Goal: Transaction & Acquisition: Purchase product/service

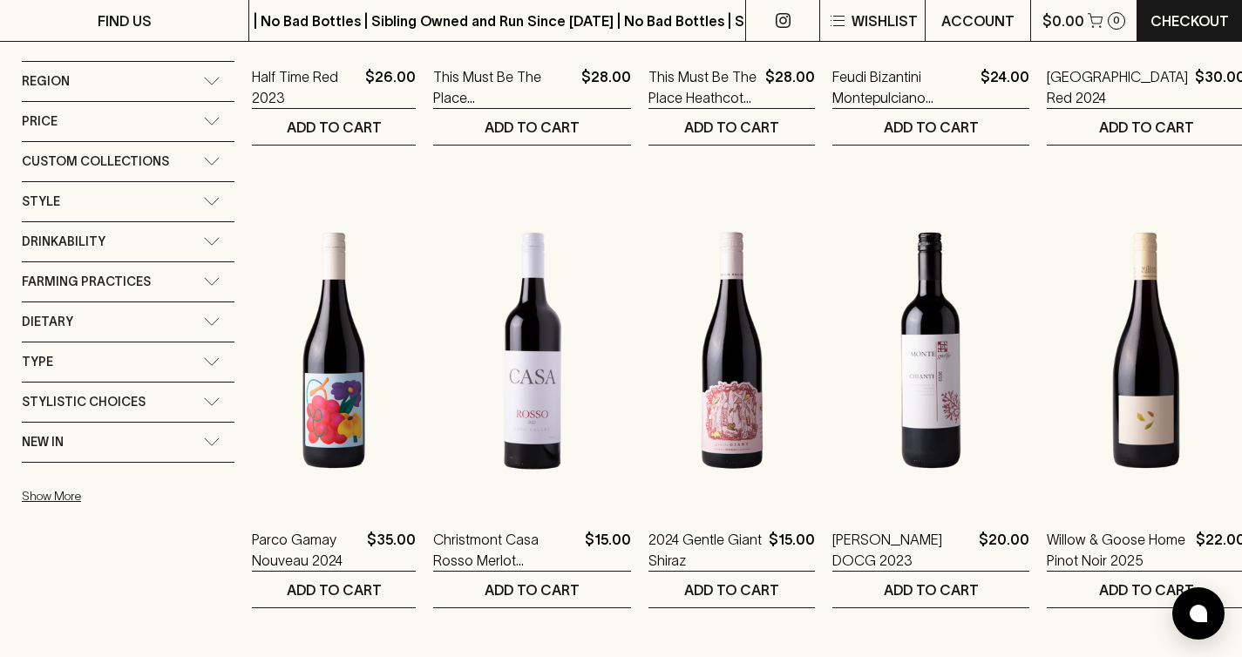
scroll to position [989, 0]
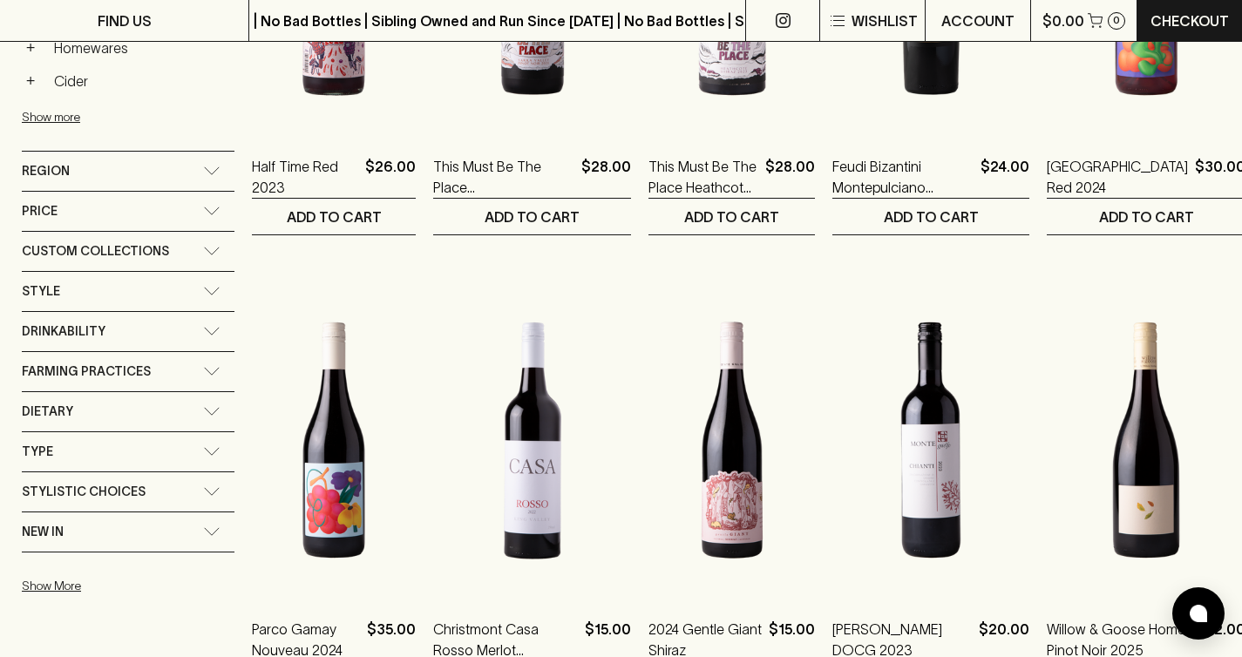
click at [88, 159] on div "Region" at bounding box center [128, 171] width 213 height 39
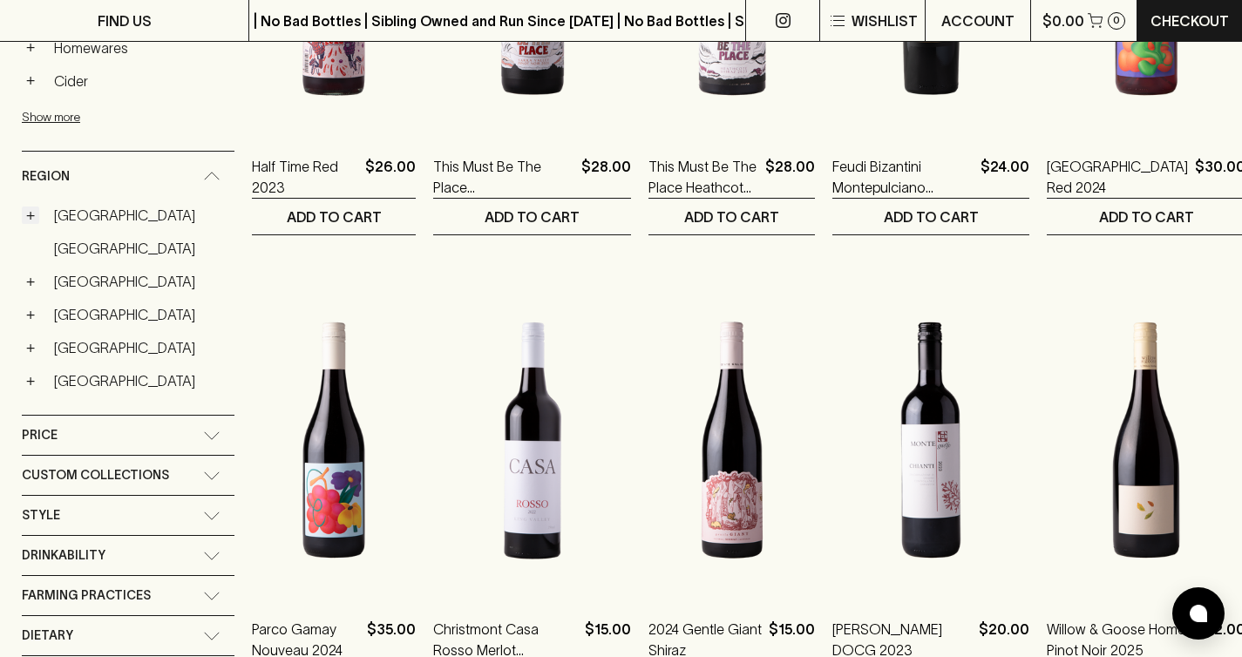
click at [30, 220] on button "+" at bounding box center [30, 215] width 17 height 17
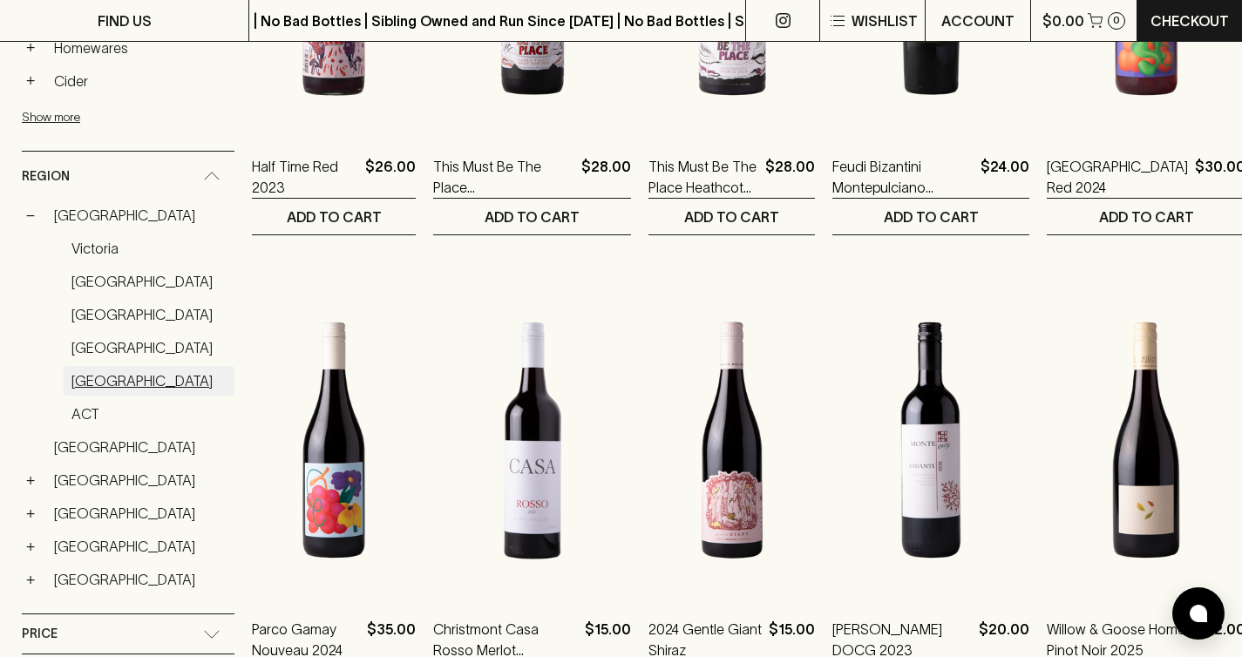
click at [85, 378] on link "Tasmania" at bounding box center [149, 381] width 171 height 30
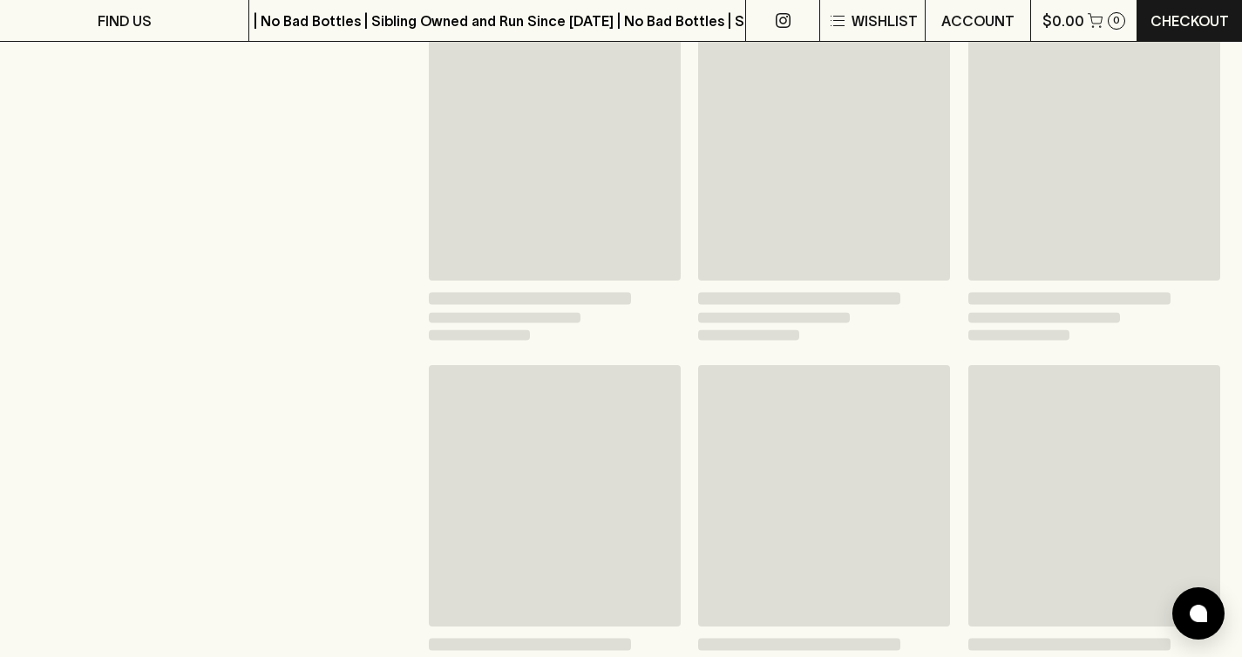
scroll to position [1021, 0]
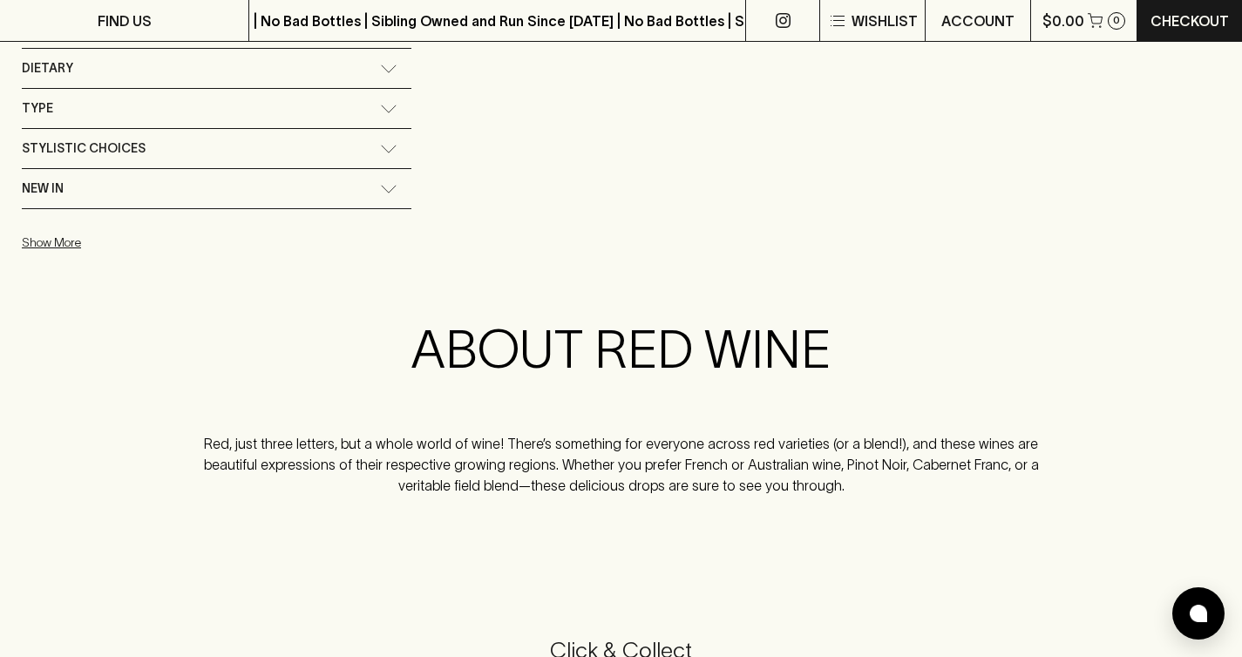
click at [472, 455] on p "Red, just three letters, but a whole world of wine! There’s something for every…" at bounding box center [622, 464] width 870 height 63
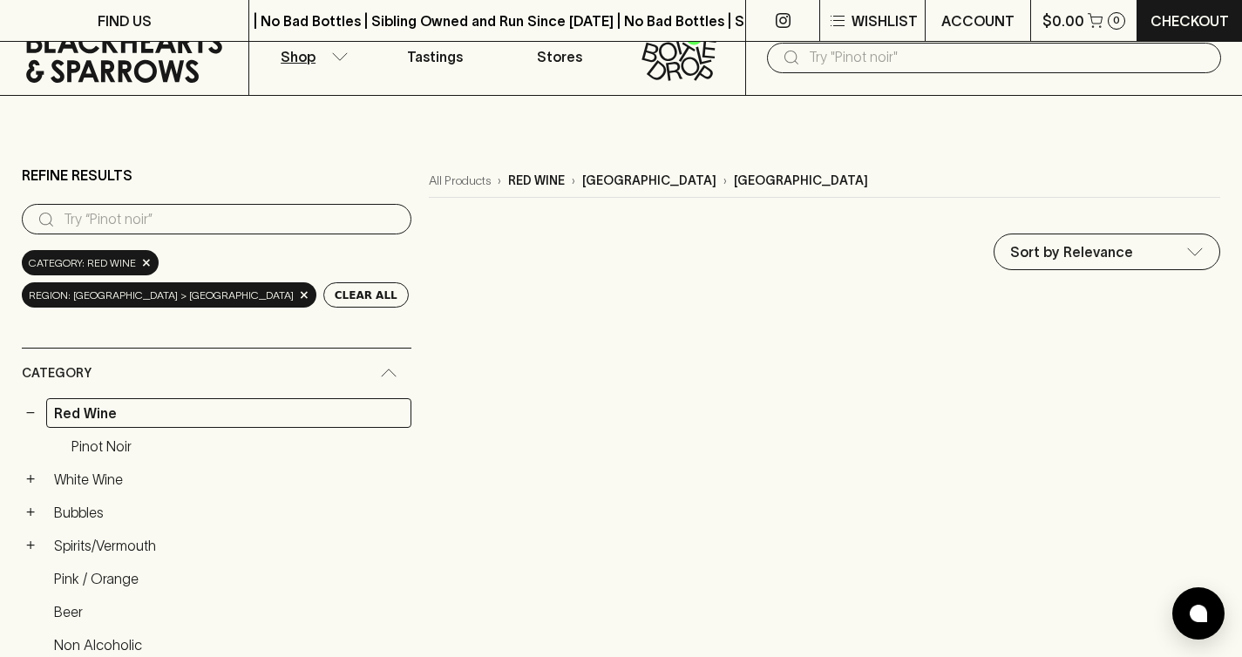
scroll to position [0, 0]
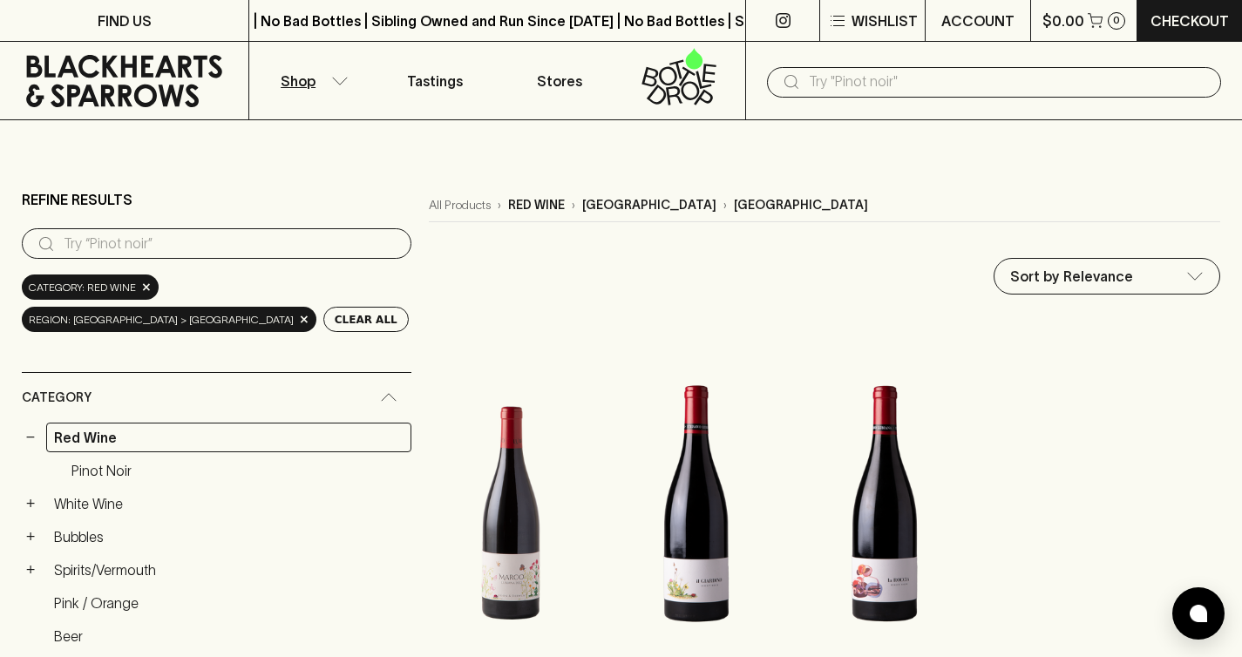
click at [136, 295] on div "Category: red wine ×" at bounding box center [90, 287] width 137 height 25
click at [141, 291] on span "×" at bounding box center [146, 287] width 10 height 18
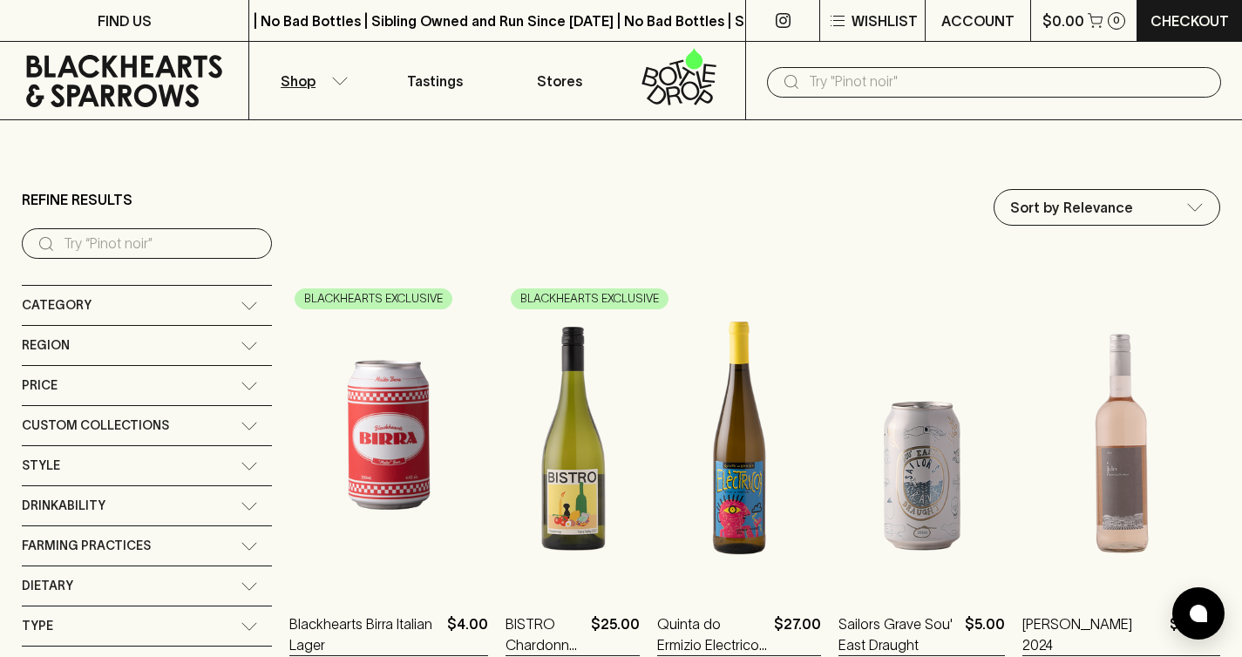
scroll to position [22, 0]
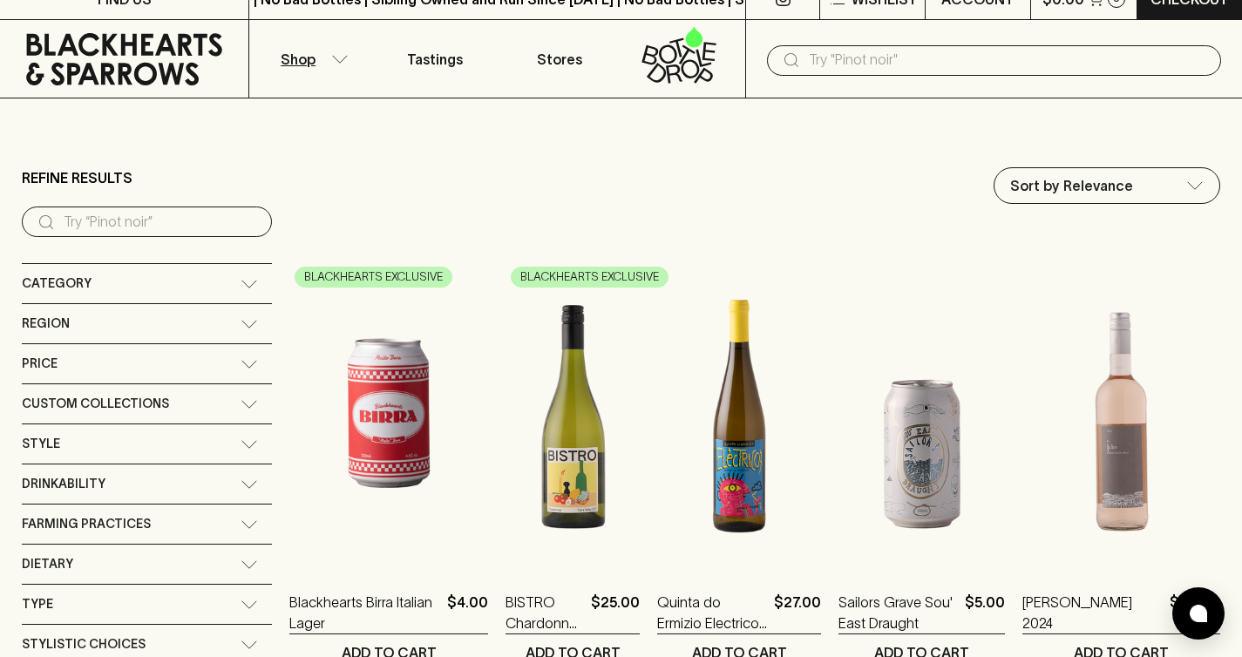
click at [182, 324] on div "Region" at bounding box center [131, 324] width 219 height 22
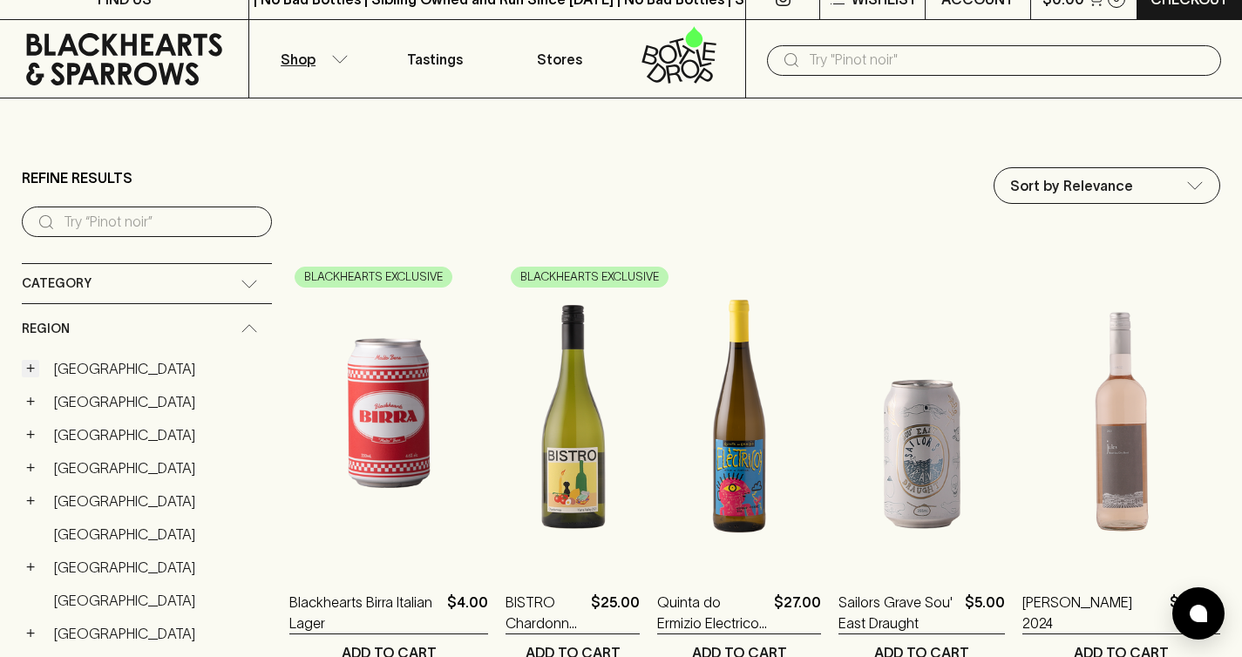
click at [32, 367] on button "+" at bounding box center [30, 368] width 17 height 17
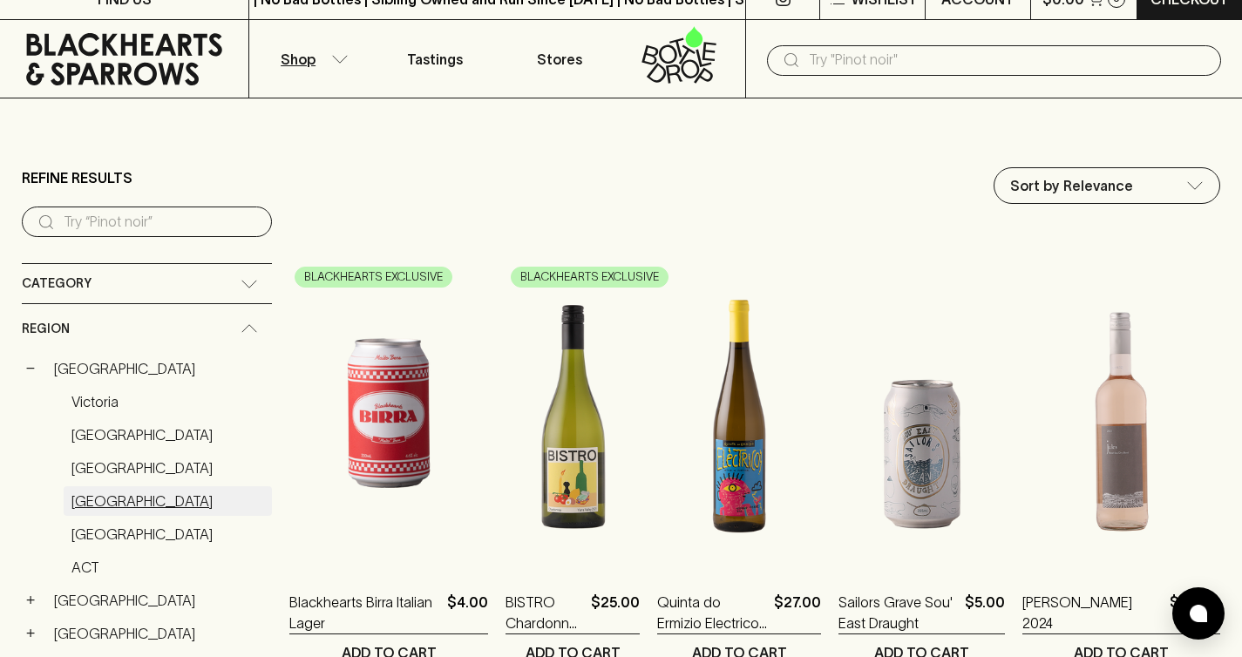
click at [112, 509] on link "Tasmania" at bounding box center [168, 501] width 208 height 30
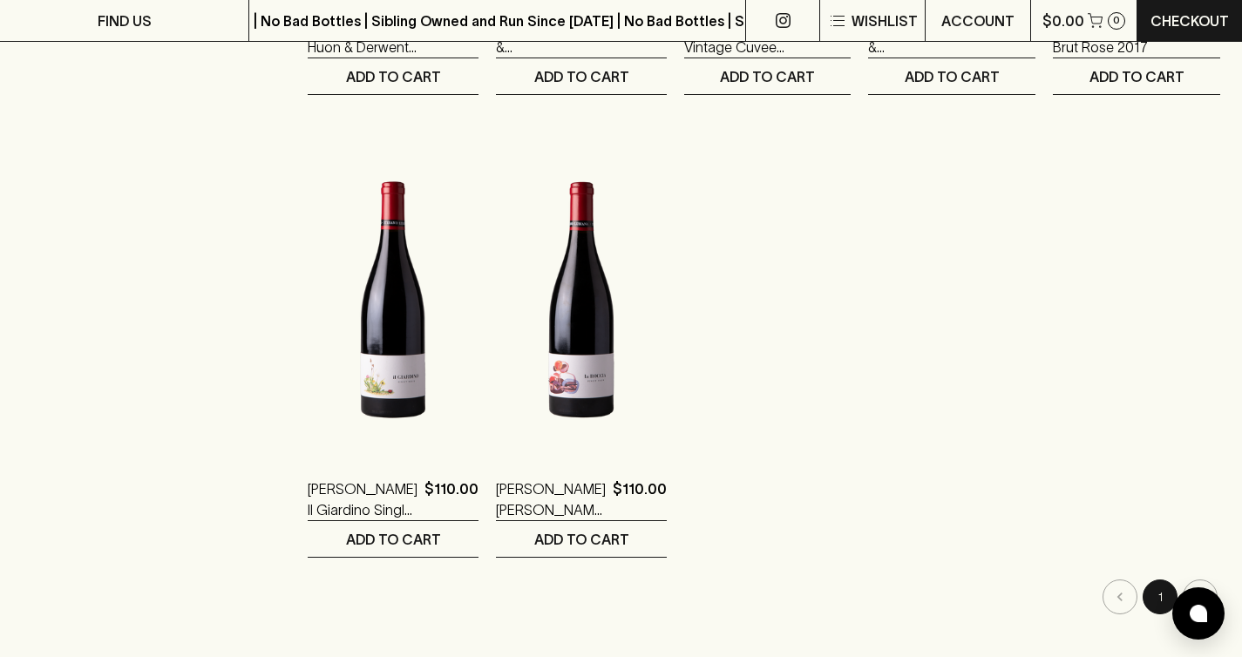
scroll to position [1141, 0]
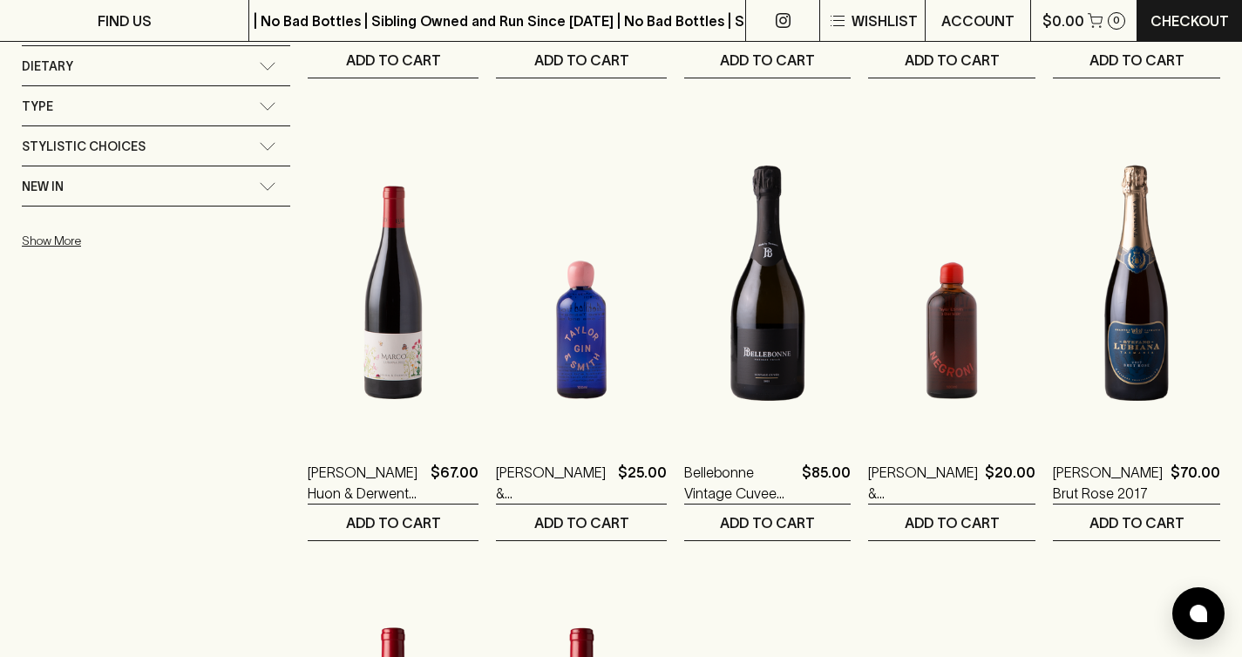
scroll to position [282, 0]
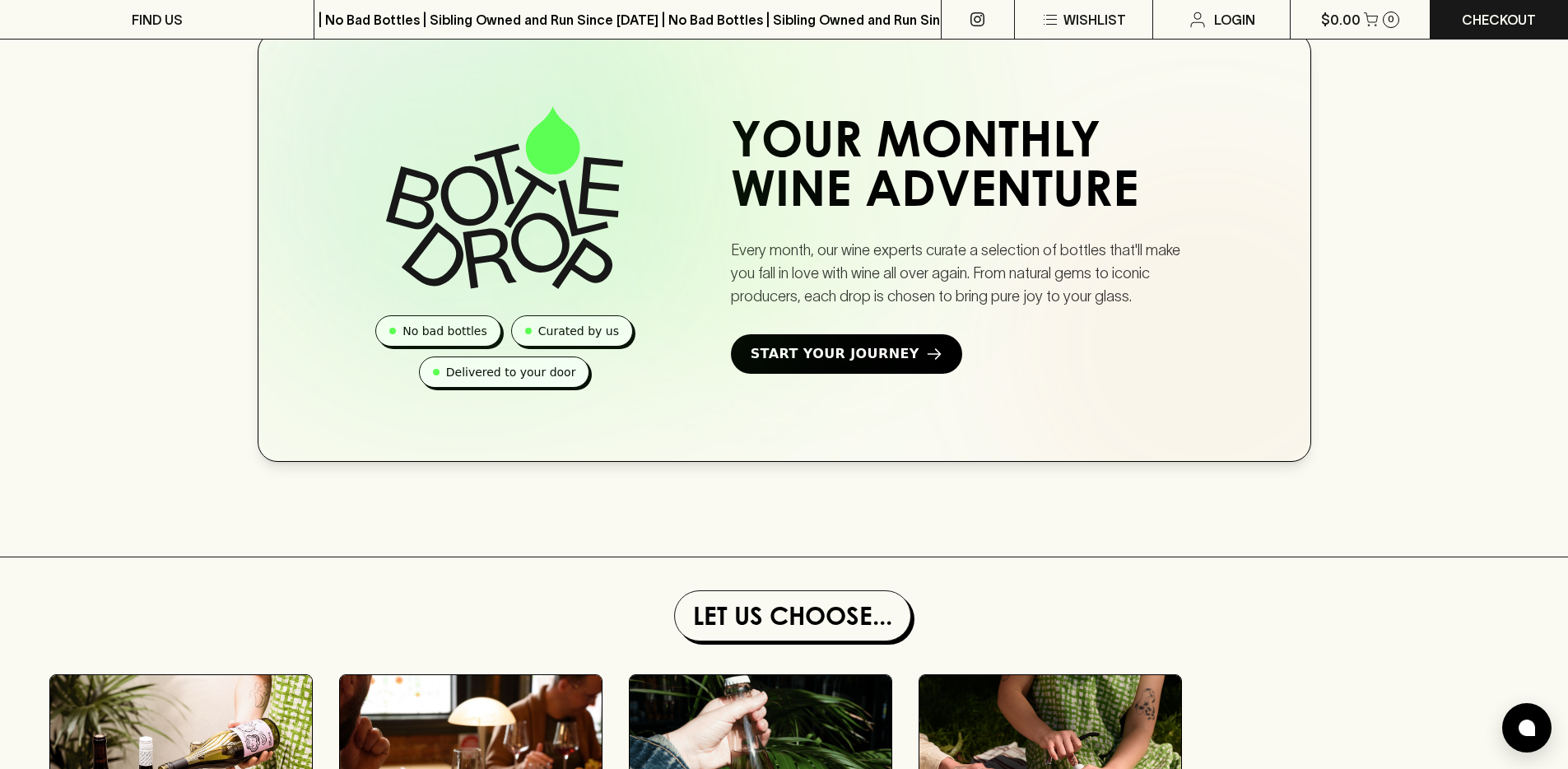
scroll to position [1085, 0]
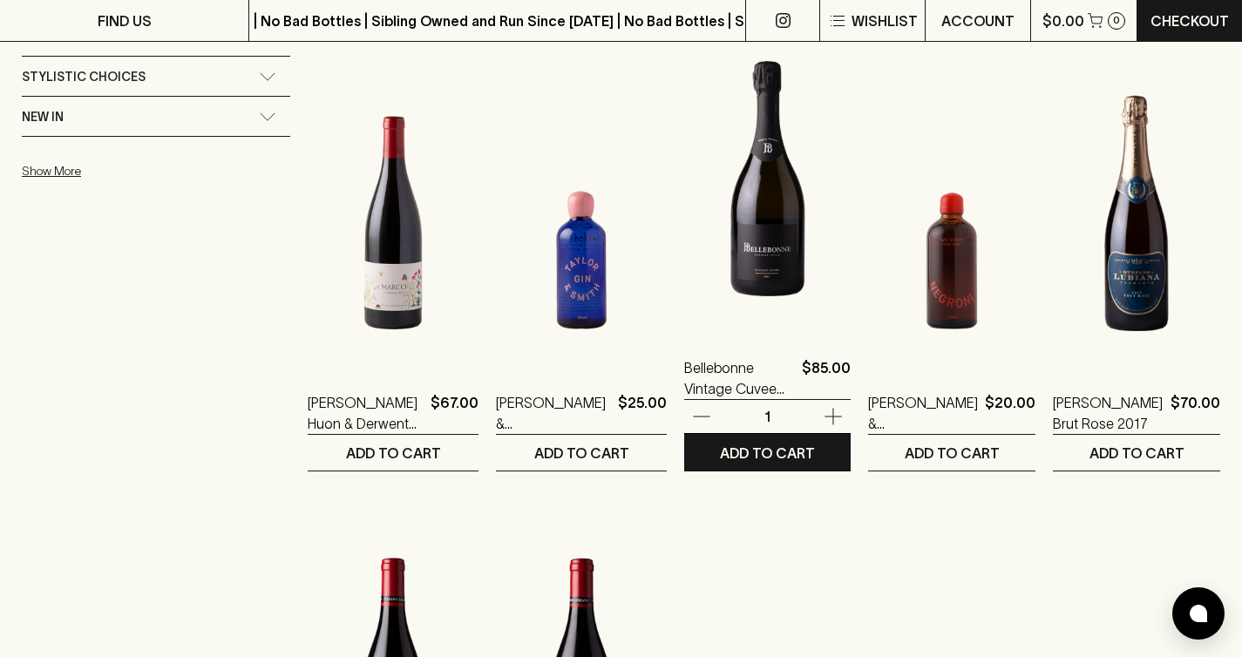
scroll to position [932, 0]
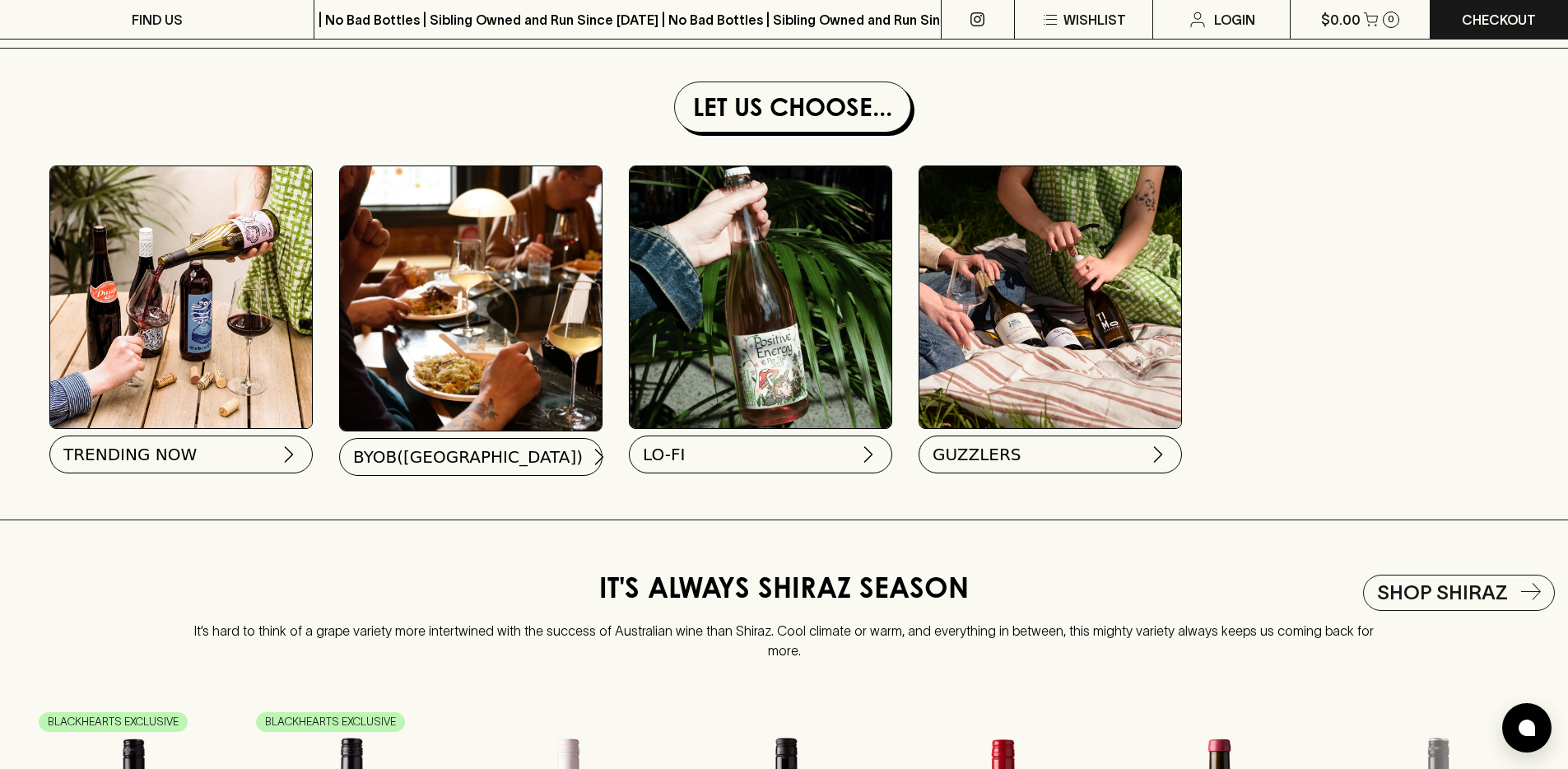
scroll to position [1509, 0]
